Goal: Task Accomplishment & Management: Use online tool/utility

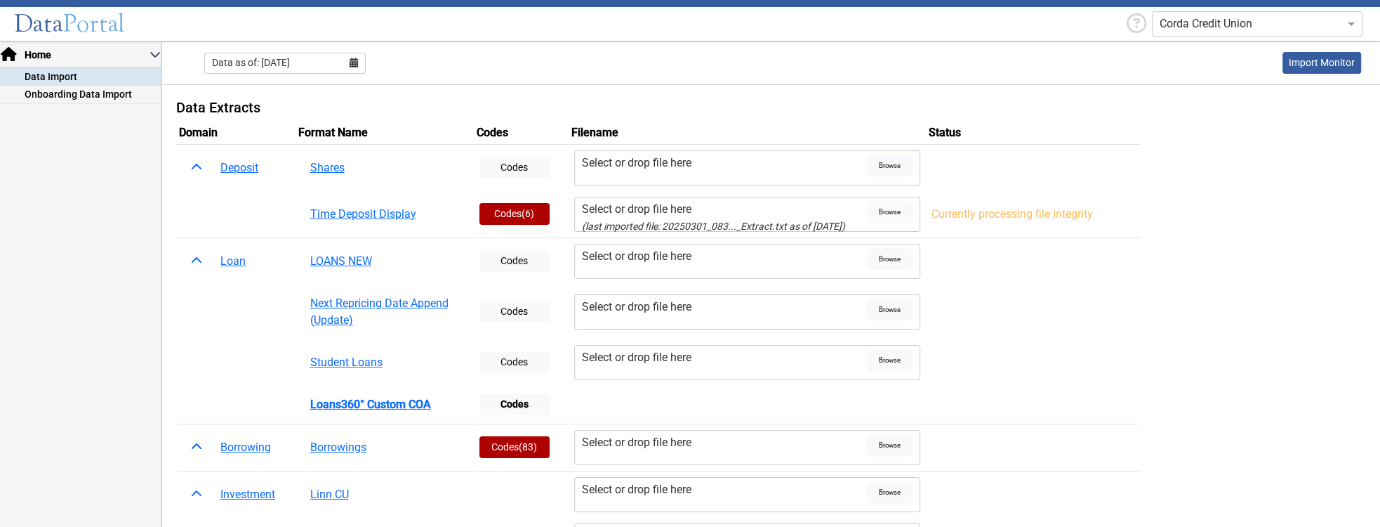
click at [354, 62] on icon at bounding box center [354, 63] width 8 height 10
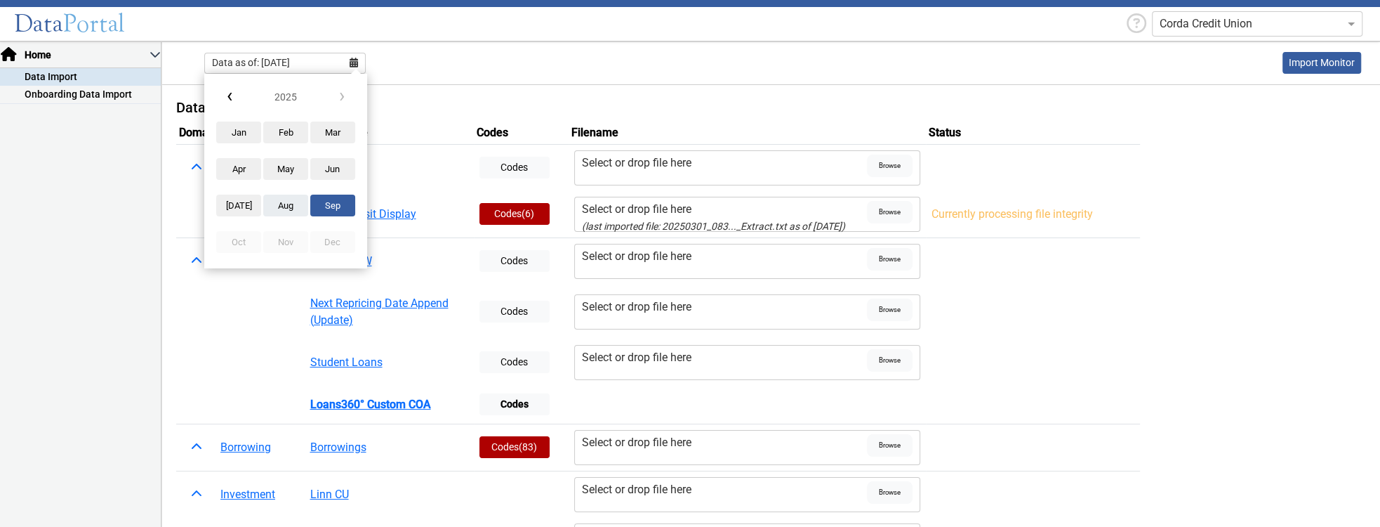
click at [288, 204] on button "Aug" at bounding box center [285, 205] width 45 height 22
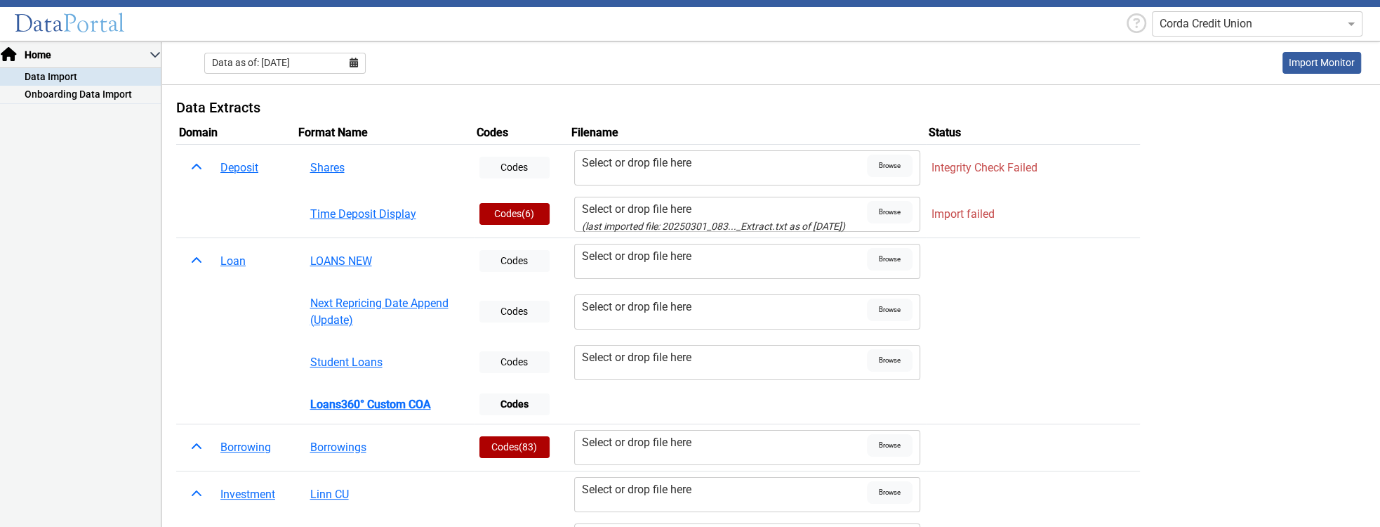
click at [649, 208] on div "Select or drop file here" at bounding box center [724, 209] width 285 height 17
click at [0, 0] on input "Select or drop file here (last imported file: 20250301_083..._Extract.txt as of…" at bounding box center [0, 0] width 0 height 0
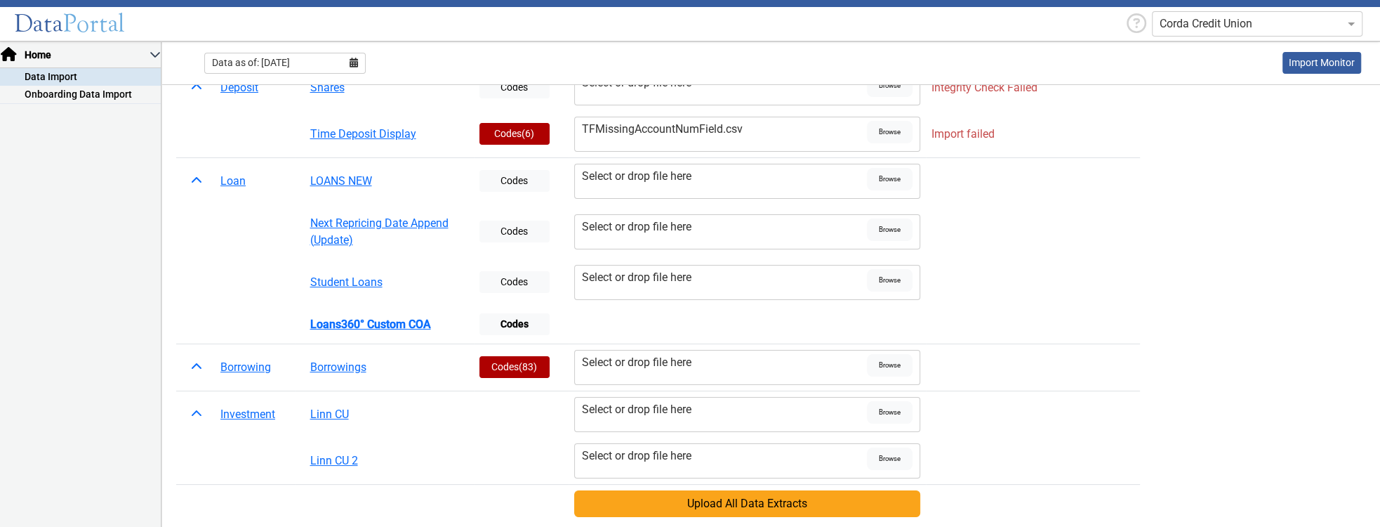
scroll to position [160, 0]
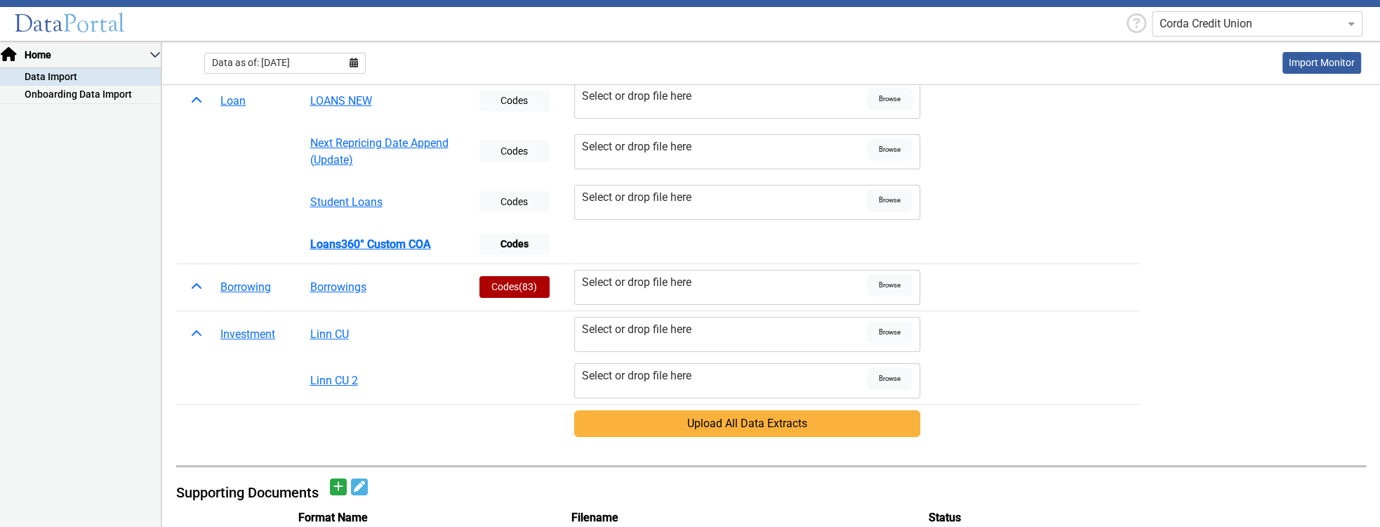
click at [843, 423] on button "Upload All Data Extracts" at bounding box center [747, 423] width 346 height 27
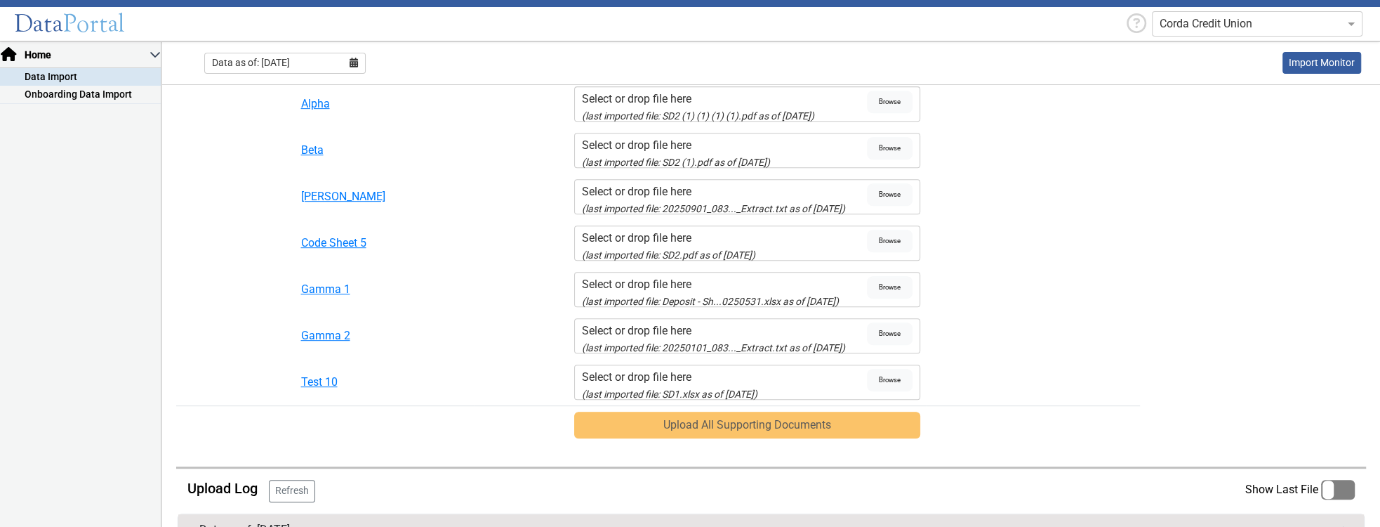
scroll to position [722, 0]
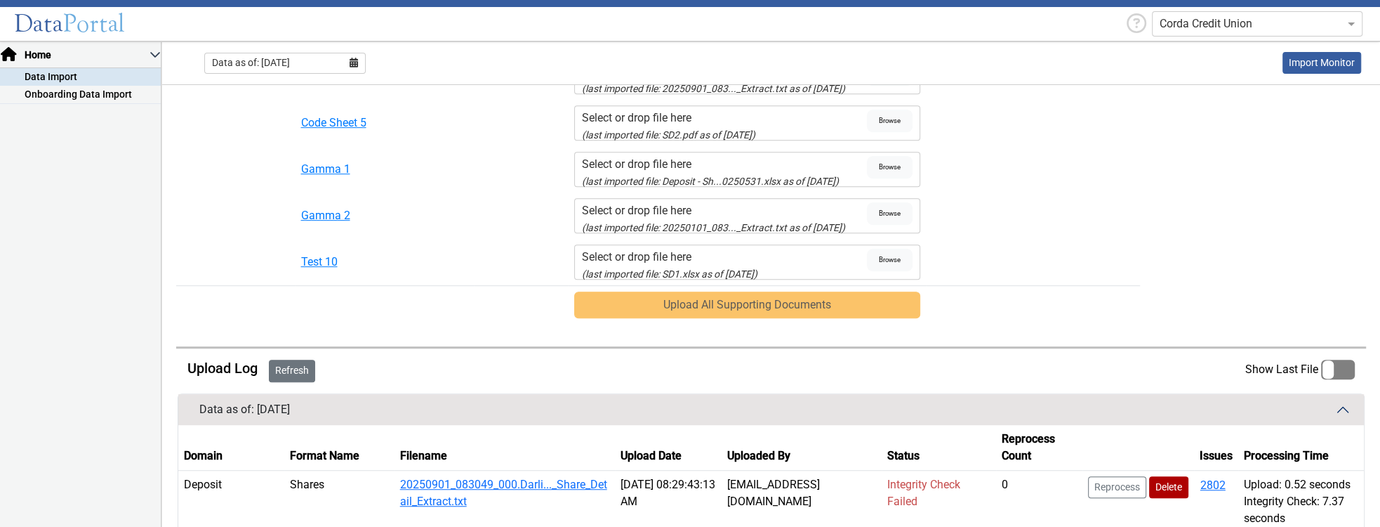
click at [287, 359] on button "Refresh" at bounding box center [292, 370] width 46 height 22
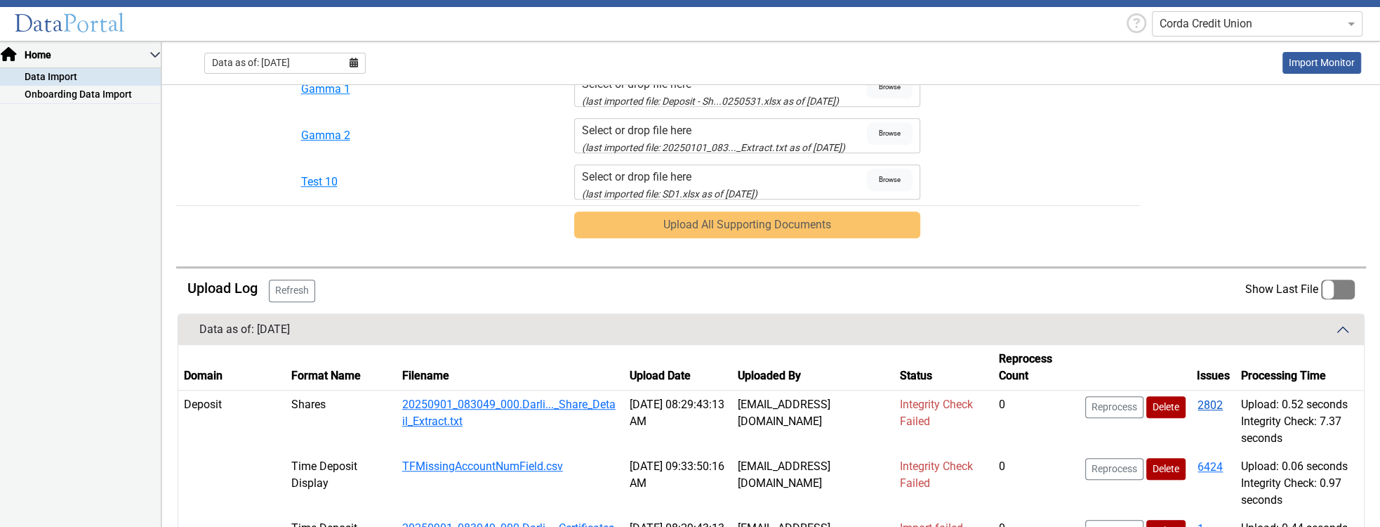
scroll to position [842, 0]
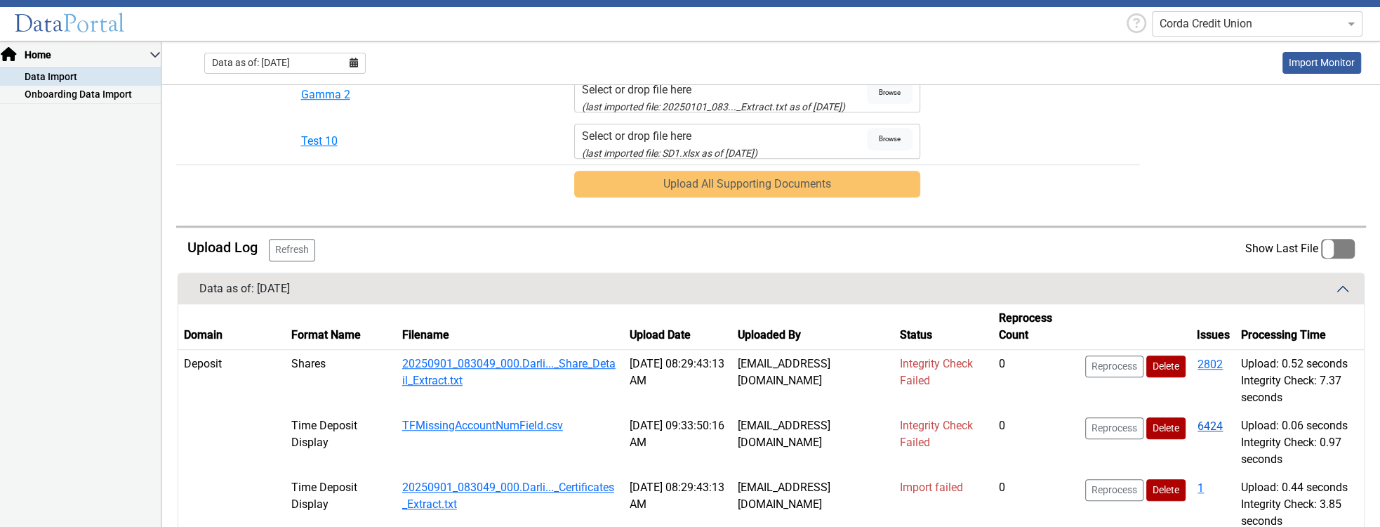
click at [1201, 421] on button "6424" at bounding box center [1210, 426] width 27 height 18
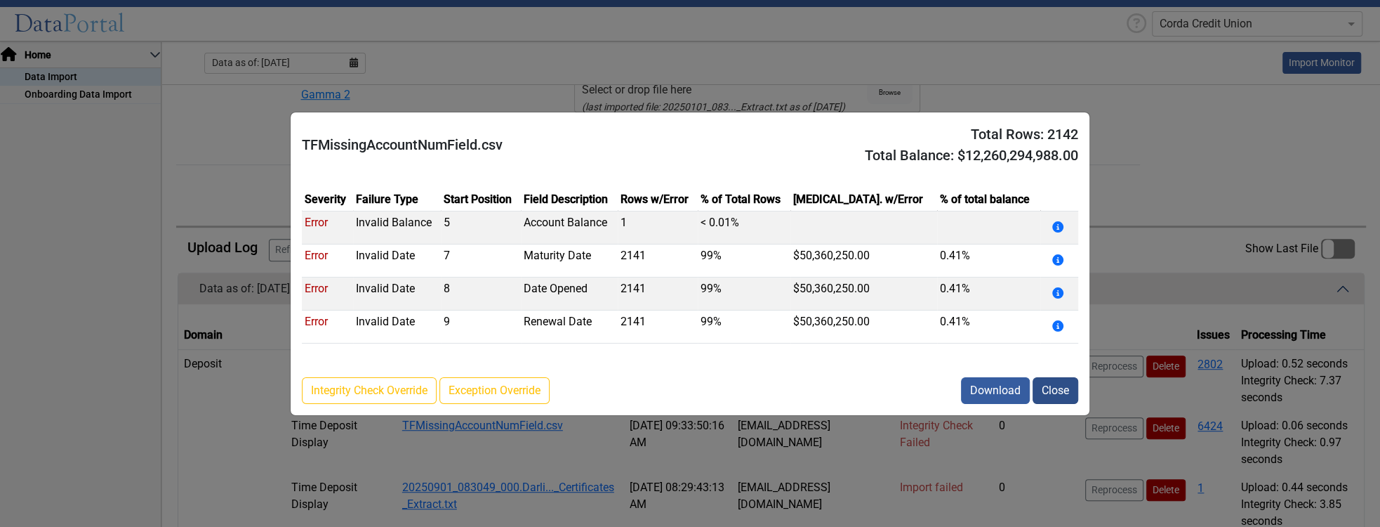
click at [1063, 399] on button "Close" at bounding box center [1056, 390] width 46 height 27
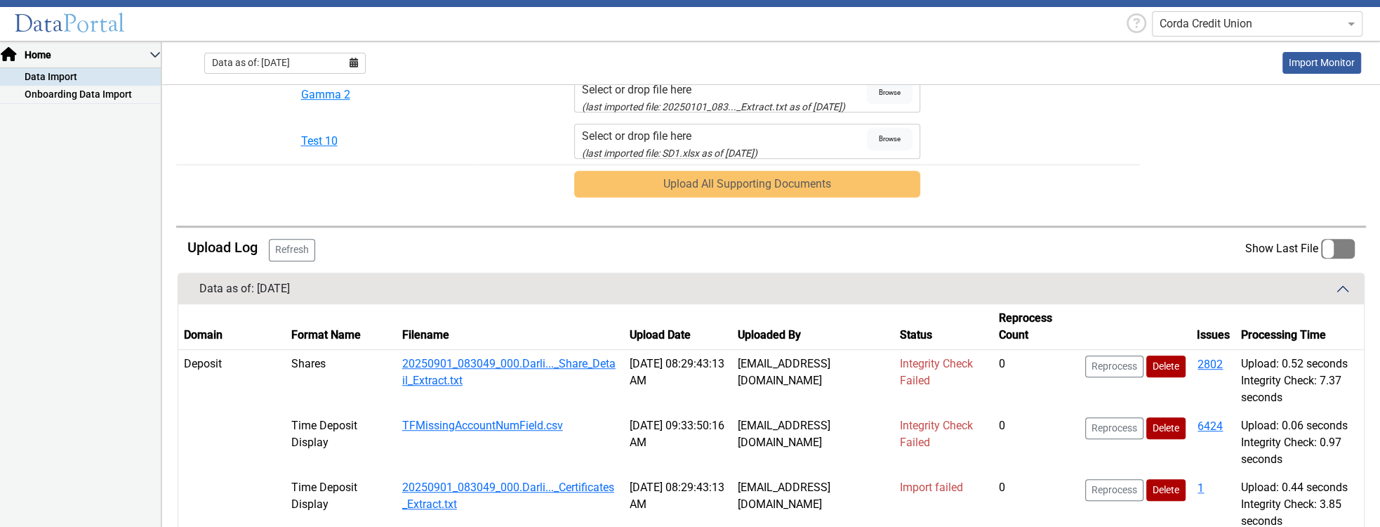
scroll to position [922, 0]
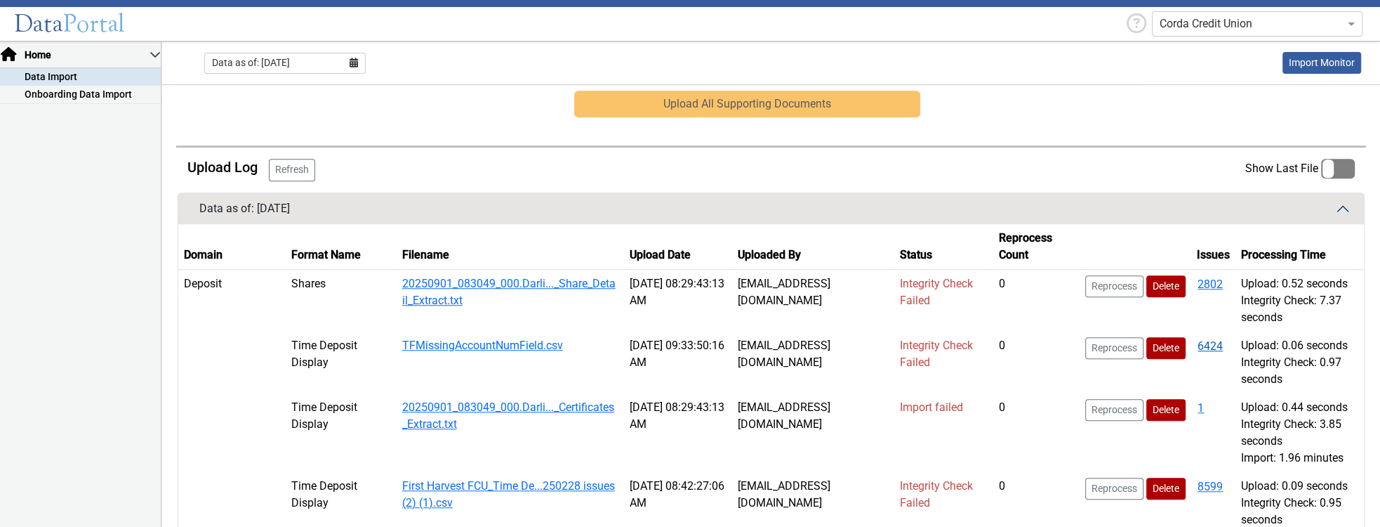
click at [1209, 343] on button "6424" at bounding box center [1210, 346] width 27 height 18
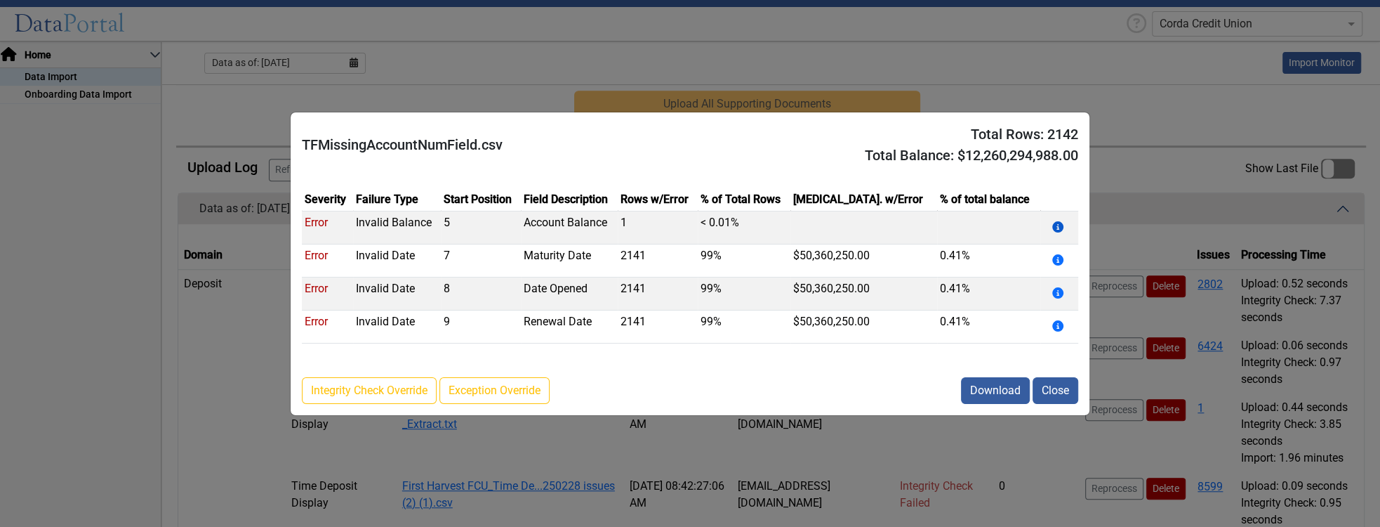
click at [1055, 230] on icon "Summary Issues" at bounding box center [1057, 226] width 11 height 11
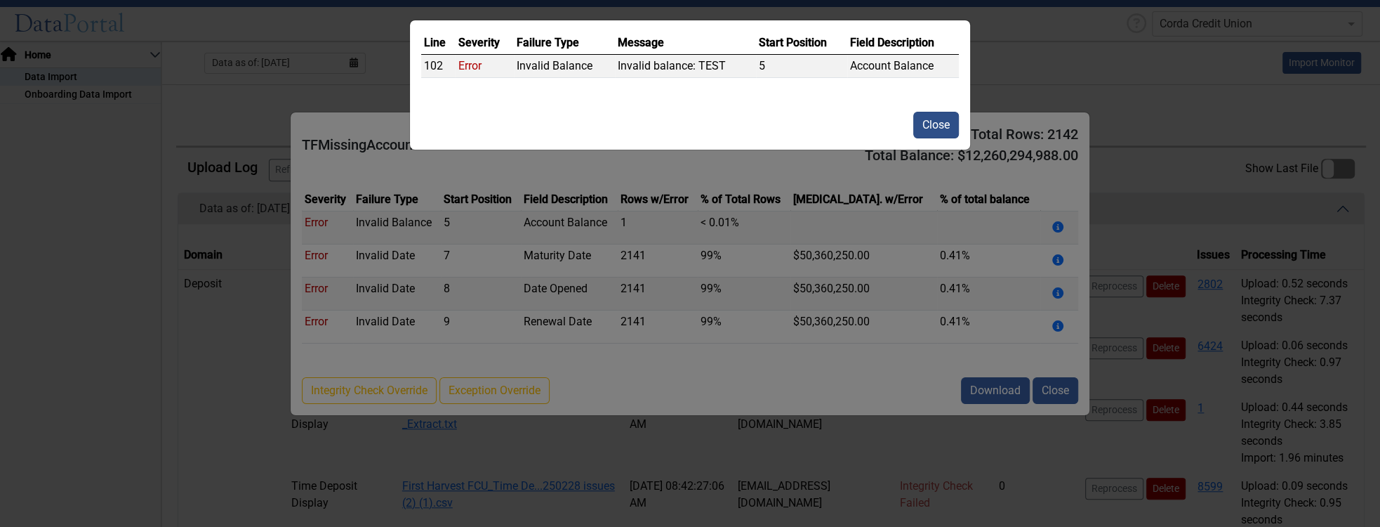
click at [932, 128] on button "Close" at bounding box center [936, 125] width 46 height 27
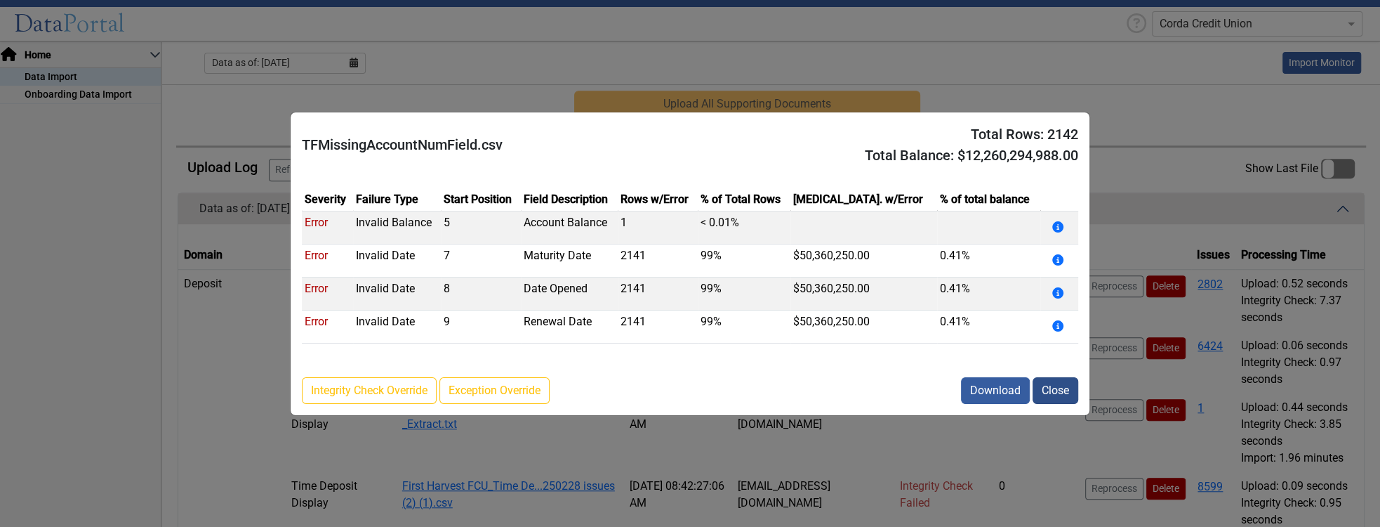
click at [1064, 388] on button "Close" at bounding box center [1056, 390] width 46 height 27
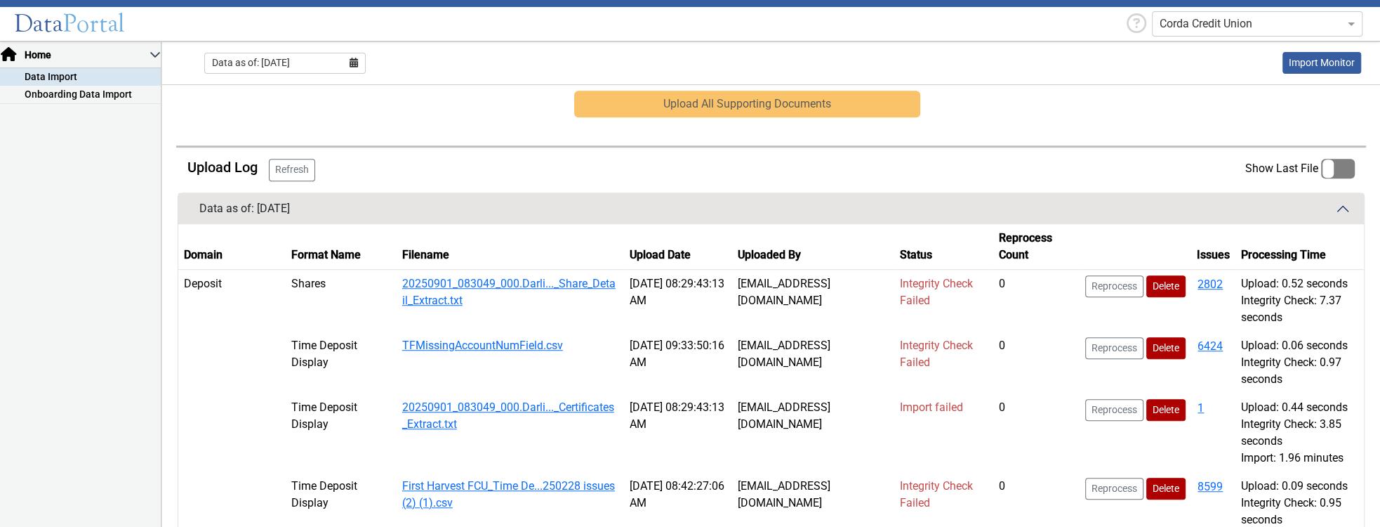
click at [1243, 354] on div "Integrity Check: 0.97 seconds" at bounding box center [1299, 371] width 117 height 34
click at [1214, 341] on button "6424" at bounding box center [1210, 346] width 27 height 18
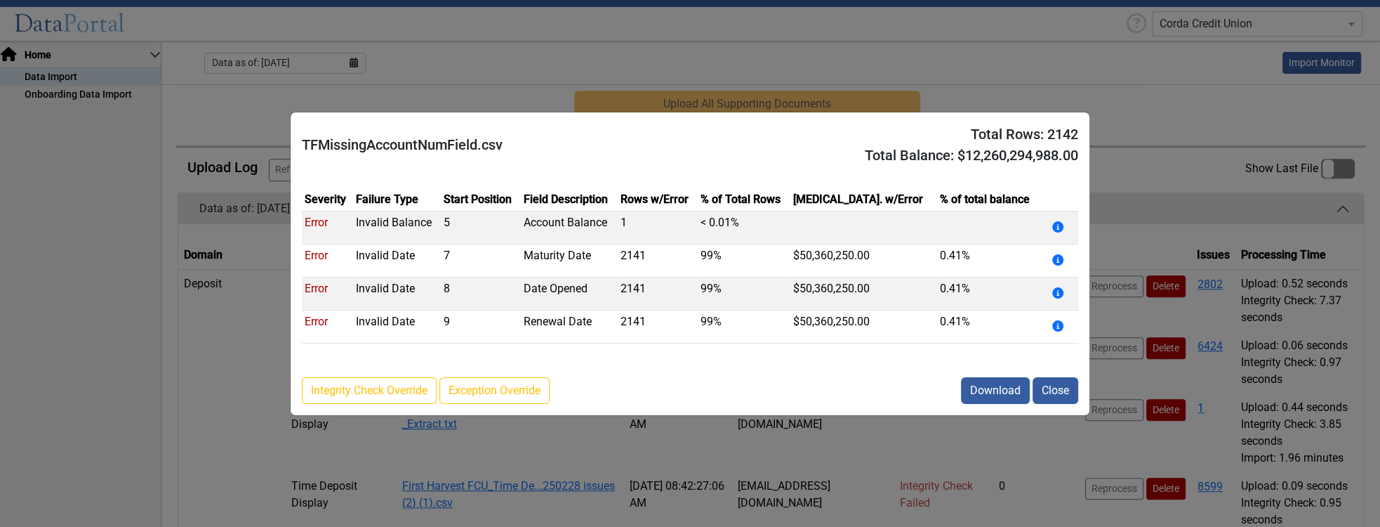
drag, startPoint x: 948, startPoint y: 150, endPoint x: 1085, endPoint y: 149, distance: 136.9
click at [1085, 149] on div "TFMissingAccountNumField.csv Total Rows: 2142 Total Balance: $12,260,294,988.00" at bounding box center [690, 144] width 799 height 65
click at [1071, 392] on button "Close" at bounding box center [1056, 390] width 46 height 27
